Goal: Information Seeking & Learning: Learn about a topic

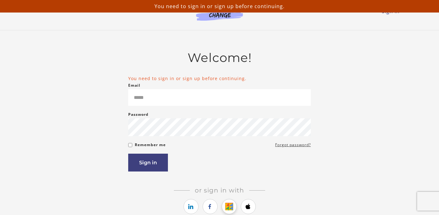
click at [229, 206] on icon "https://courses.thinkific.com/users/auth/google?ss%5Breferral%5D=&ss%5Buser_ret…" at bounding box center [229, 207] width 8 height 8
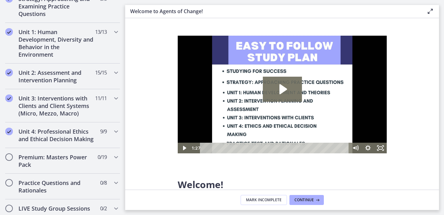
scroll to position [408, 0]
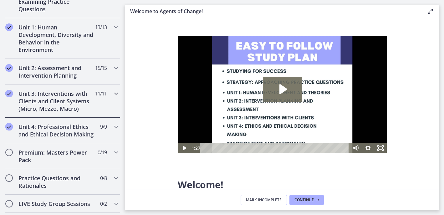
click at [112, 94] on icon "Chapters" at bounding box center [116, 94] width 8 height 8
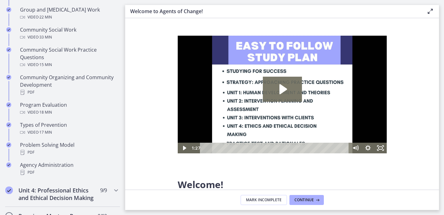
scroll to position [337, 0]
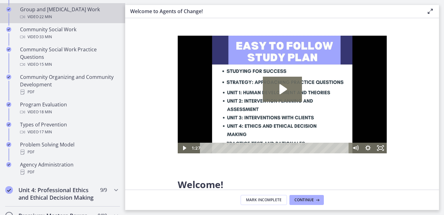
click at [61, 16] on div "Video · 22 min" at bounding box center [69, 17] width 98 height 8
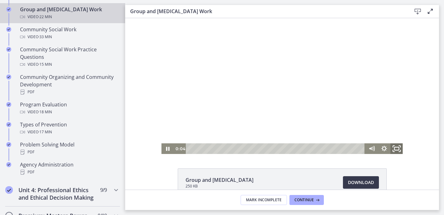
click at [394, 149] on icon "Fullscreen" at bounding box center [396, 148] width 15 height 13
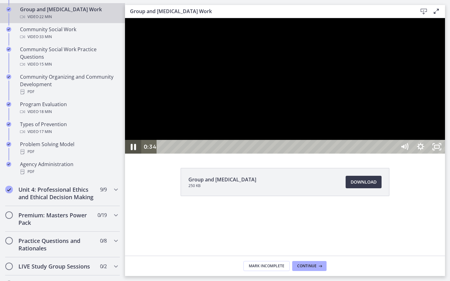
click at [131, 150] on icon "Pause" at bounding box center [133, 147] width 5 height 6
click at [131, 154] on icon "Play Video" at bounding box center [134, 147] width 16 height 14
click at [443, 155] on icon "Unfullscreen" at bounding box center [437, 147] width 19 height 17
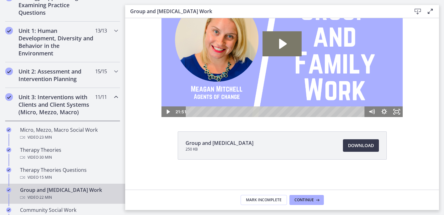
scroll to position [156, 0]
click at [112, 71] on icon "Chapters" at bounding box center [116, 72] width 8 height 8
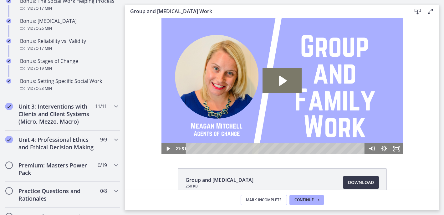
scroll to position [528, 0]
click at [112, 110] on icon "Chapters" at bounding box center [116, 106] width 8 height 8
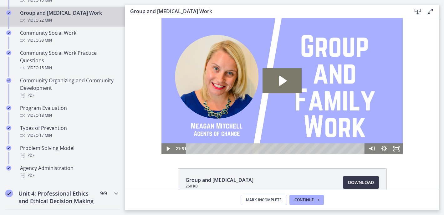
scroll to position [332, 0]
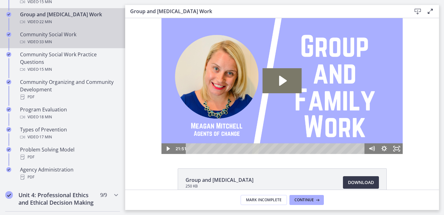
click at [40, 38] on span "· 33 min" at bounding box center [44, 42] width 13 height 8
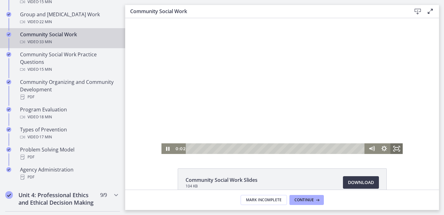
click at [394, 145] on icon "Fullscreen" at bounding box center [396, 148] width 13 height 11
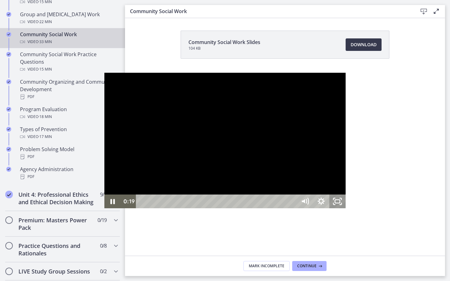
click at [346, 209] on icon "Unfullscreen" at bounding box center [338, 202] width 16 height 14
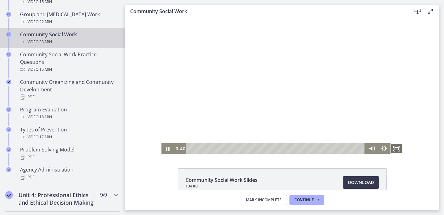
click at [392, 147] on icon "Fullscreen" at bounding box center [396, 148] width 13 height 11
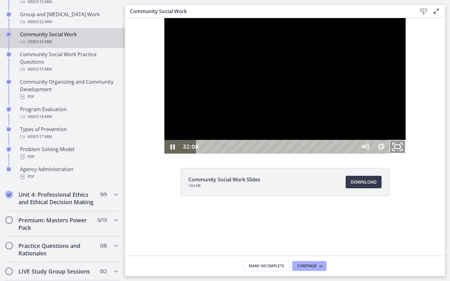
click at [401, 149] on rect "Unfullscreen" at bounding box center [398, 147] width 6 height 4
